Goal: Check status: Check status

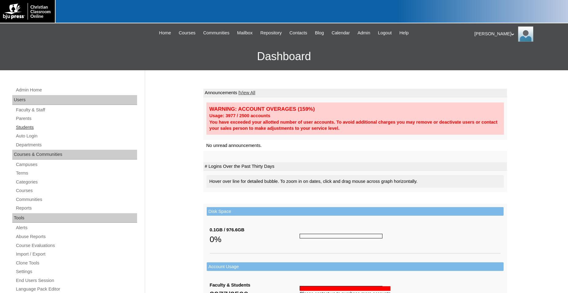
click at [27, 128] on link "Students" at bounding box center [76, 128] width 122 height 8
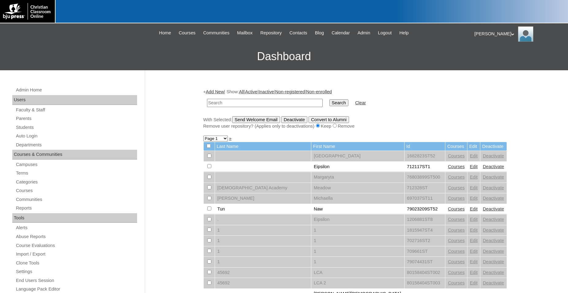
click at [265, 105] on input "text" at bounding box center [265, 103] width 116 height 8
type input "500028762"
click at [329, 99] on input "Search" at bounding box center [338, 102] width 19 height 7
